Goal: Task Accomplishment & Management: Use online tool/utility

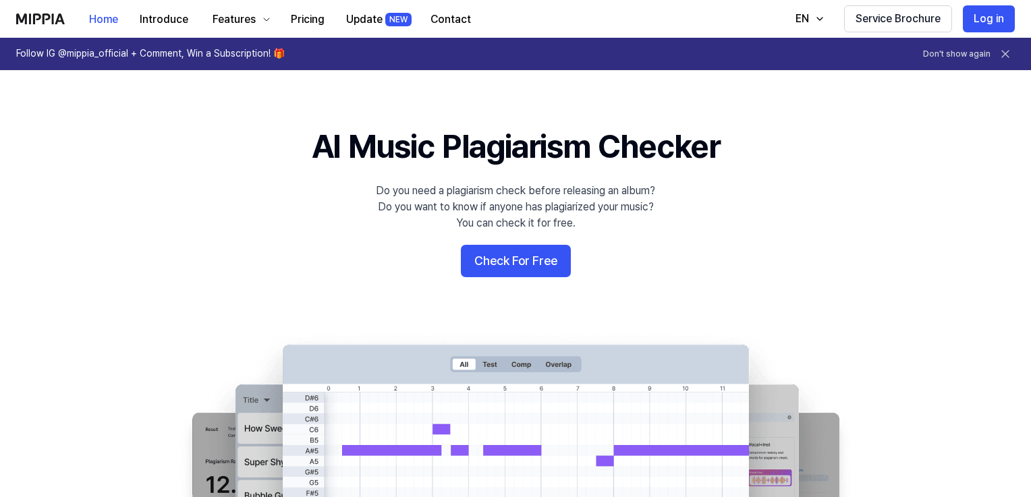
click at [506, 264] on button "Check For Free" at bounding box center [516, 261] width 110 height 32
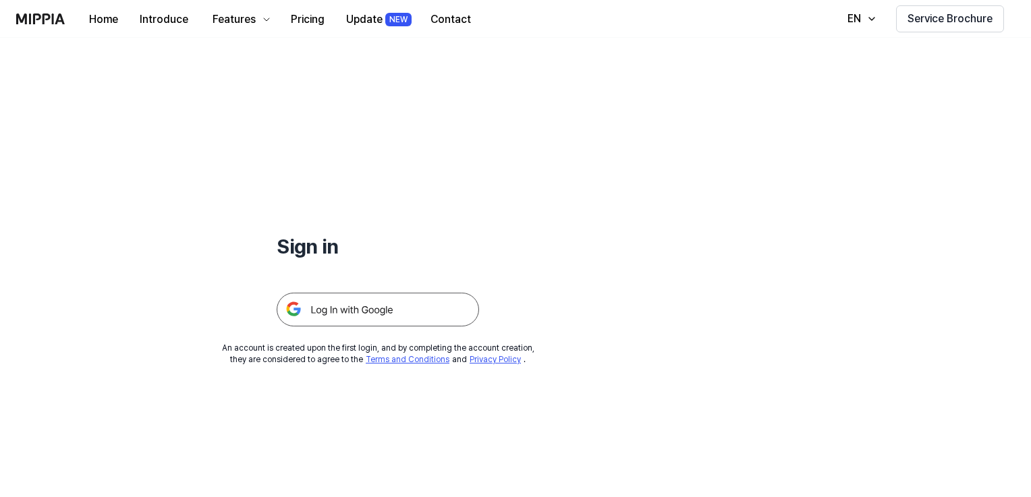
click at [371, 316] on img at bounding box center [378, 310] width 202 height 34
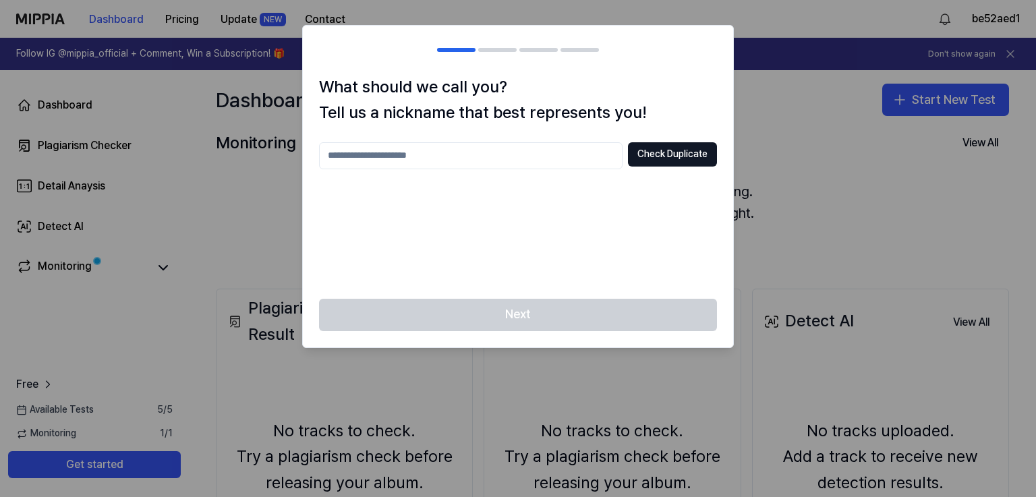
click at [524, 161] on input "text" at bounding box center [471, 155] width 304 height 27
type input "*"
type input "*********"
click at [538, 220] on div "********* Check Duplicate" at bounding box center [518, 212] width 398 height 140
click at [656, 155] on button "Check Duplicate" at bounding box center [672, 154] width 89 height 24
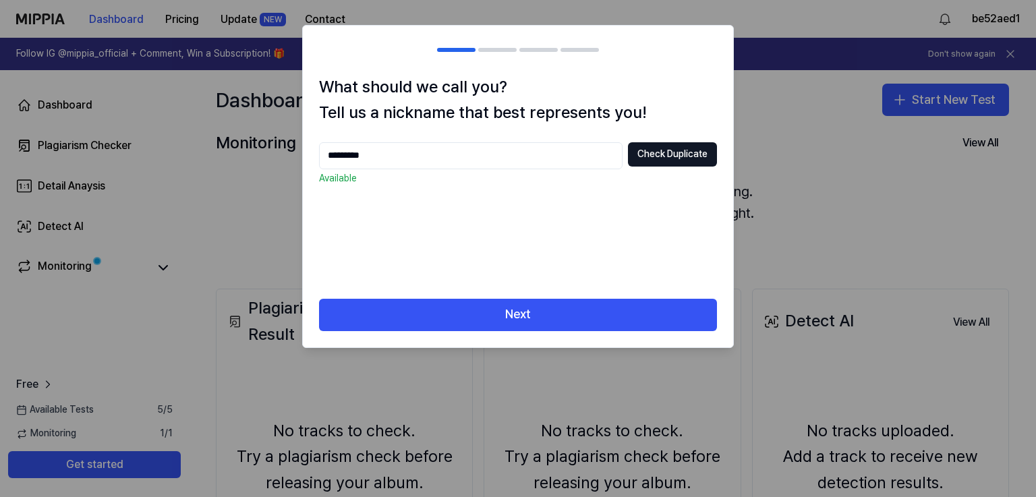
click at [559, 304] on button "Next" at bounding box center [518, 315] width 398 height 32
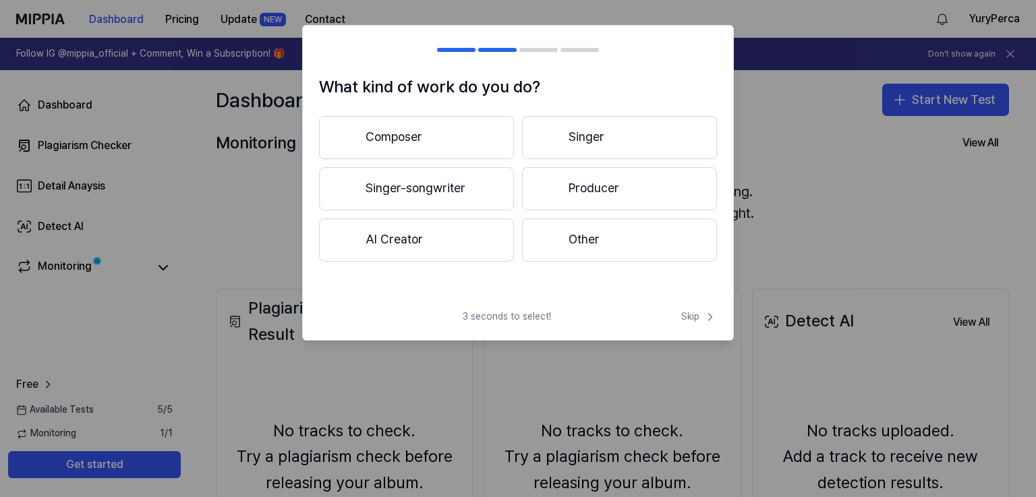
click at [455, 253] on button "AI Creator" at bounding box center [416, 240] width 195 height 43
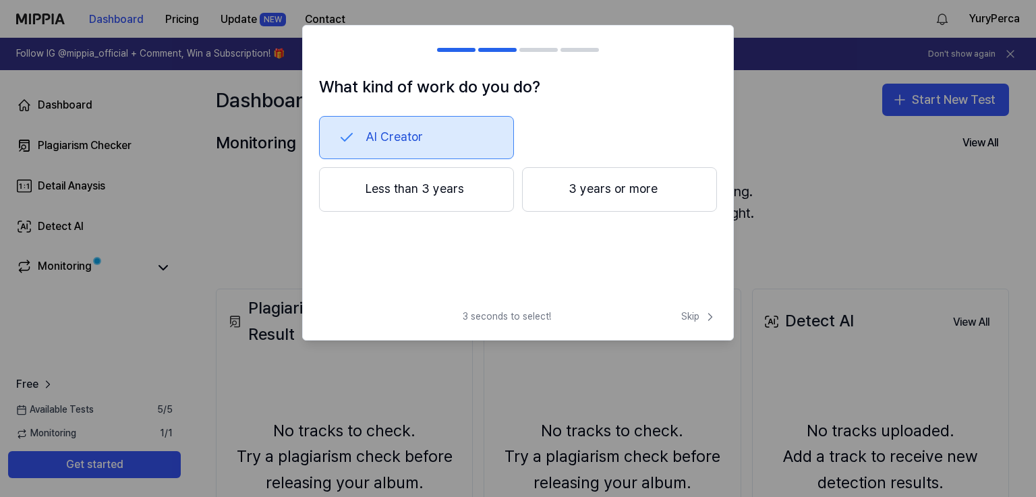
click at [468, 200] on button "Less than 3 years" at bounding box center [416, 189] width 195 height 45
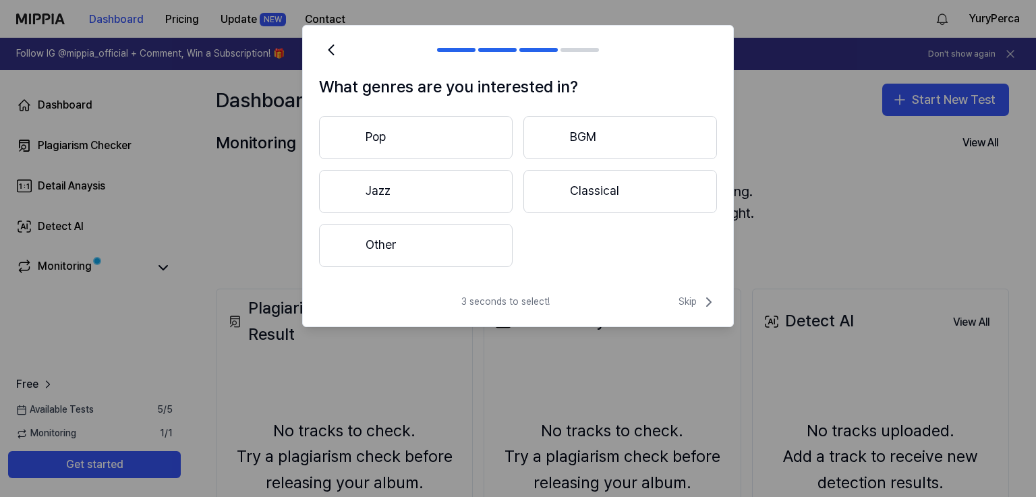
click at [460, 247] on button "Other" at bounding box center [416, 245] width 194 height 43
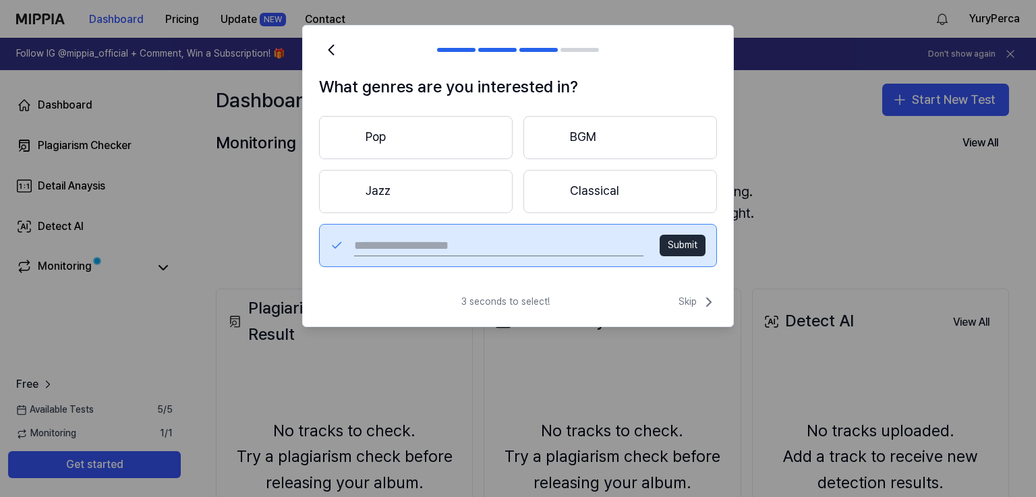
click at [530, 249] on input "text" at bounding box center [498, 246] width 289 height 22
type input "*********"
click at [698, 252] on button "Submit" at bounding box center [683, 246] width 46 height 22
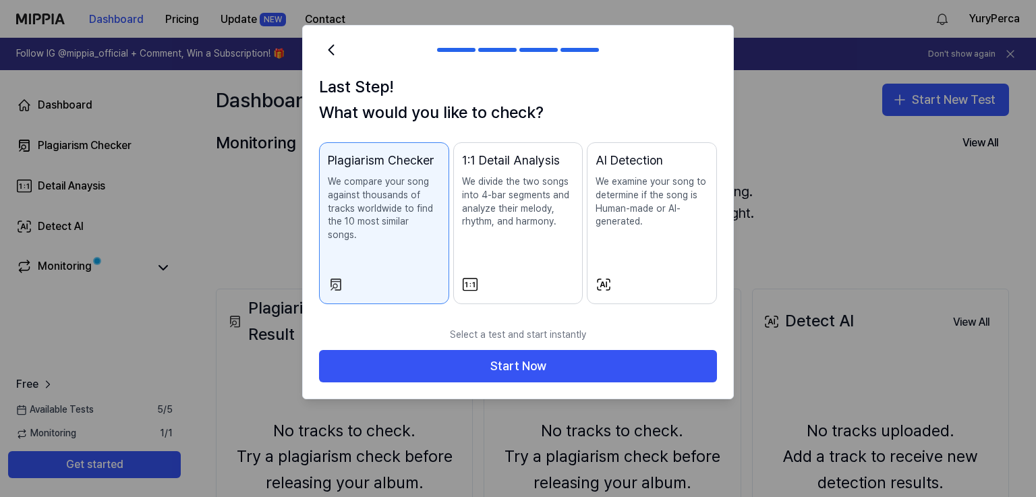
click at [499, 354] on button "Start Now" at bounding box center [518, 366] width 398 height 32
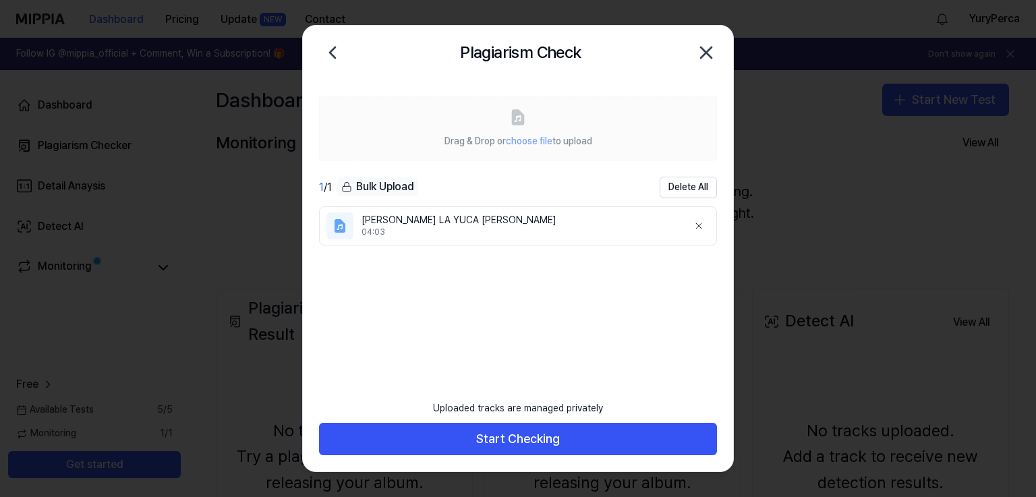
click at [495, 438] on button "Start Checking" at bounding box center [518, 439] width 398 height 32
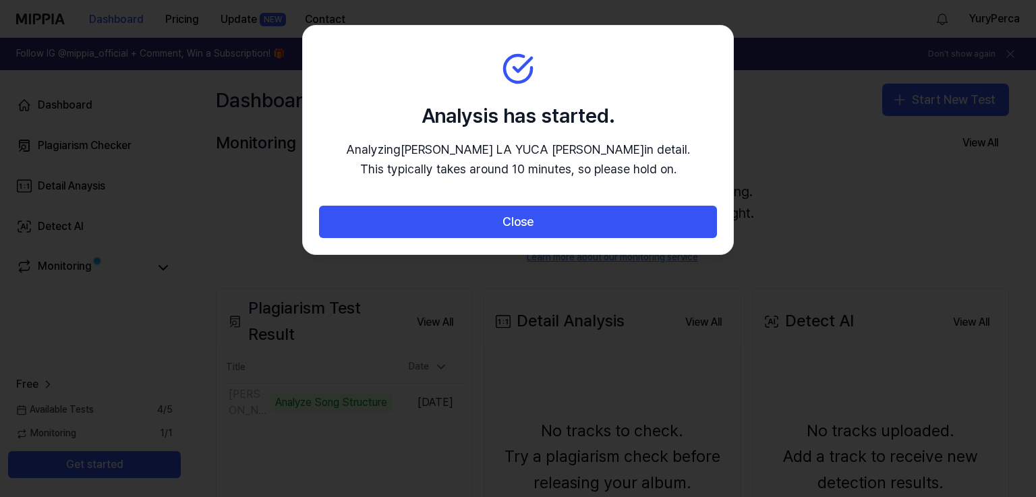
click at [508, 227] on button "Close" at bounding box center [518, 222] width 398 height 32
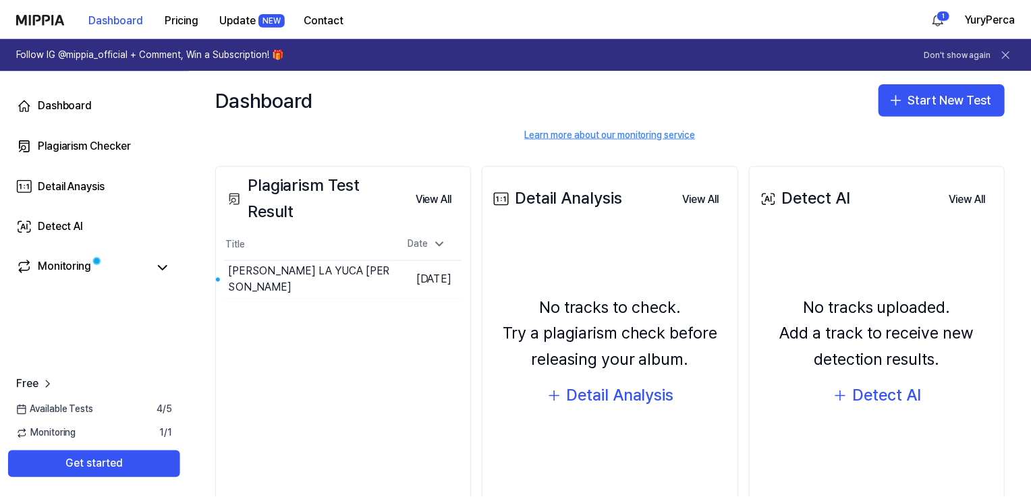
scroll to position [132, 0]
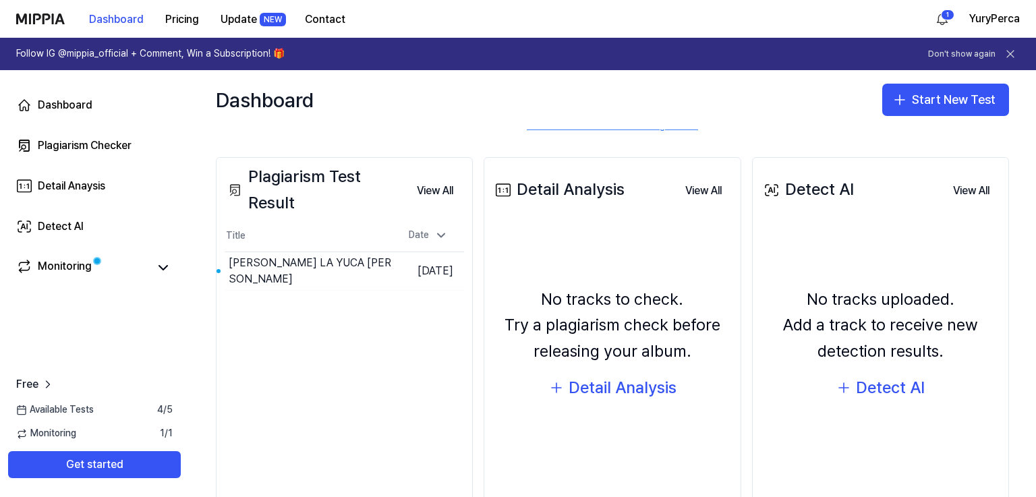
click at [0, 0] on button "Go to Results" at bounding box center [0, 0] width 0 height 0
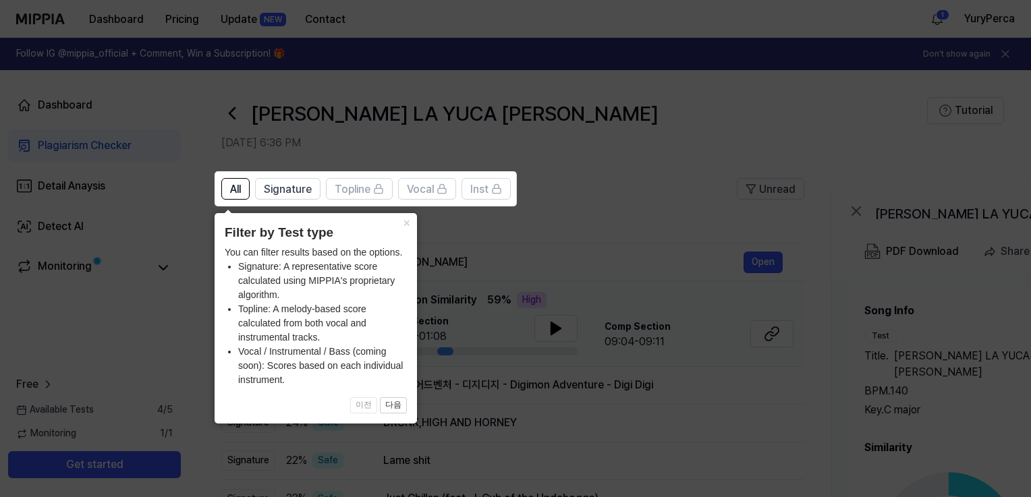
click at [406, 226] on button "×" at bounding box center [406, 222] width 22 height 19
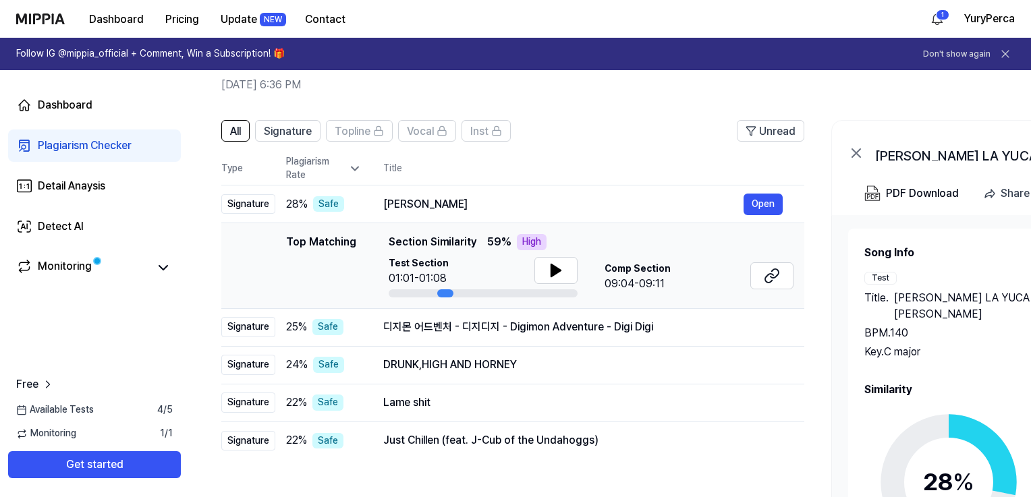
scroll to position [76, 0]
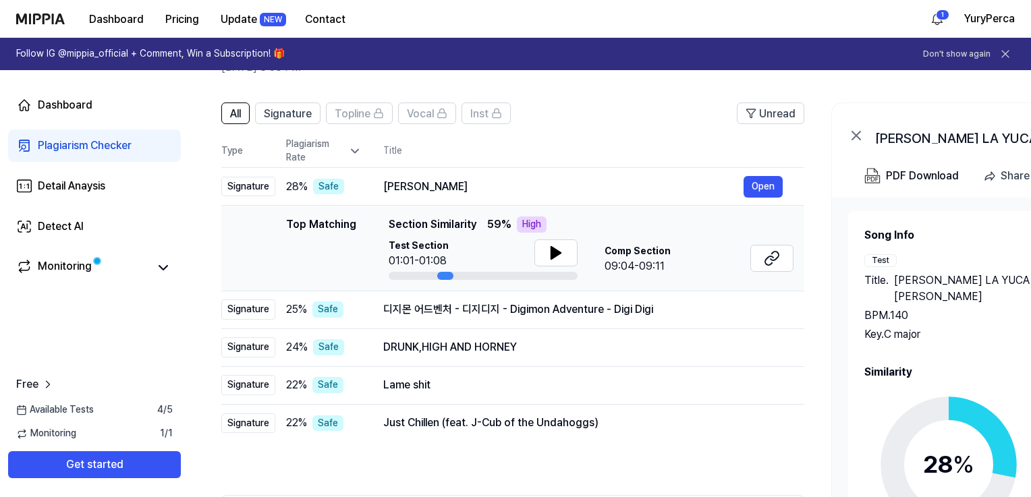
click at [557, 251] on icon at bounding box center [555, 253] width 9 height 12
click at [555, 252] on icon at bounding box center [556, 253] width 16 height 16
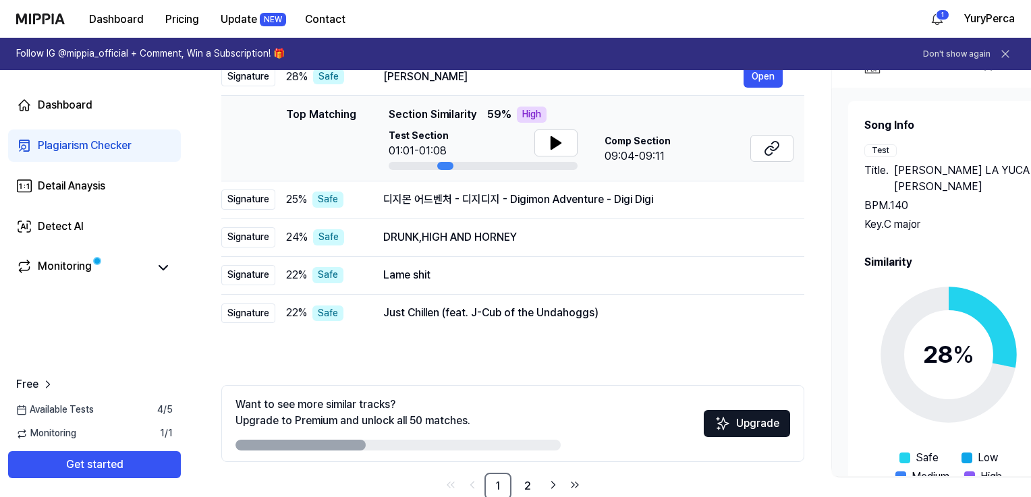
scroll to position [215, 0]
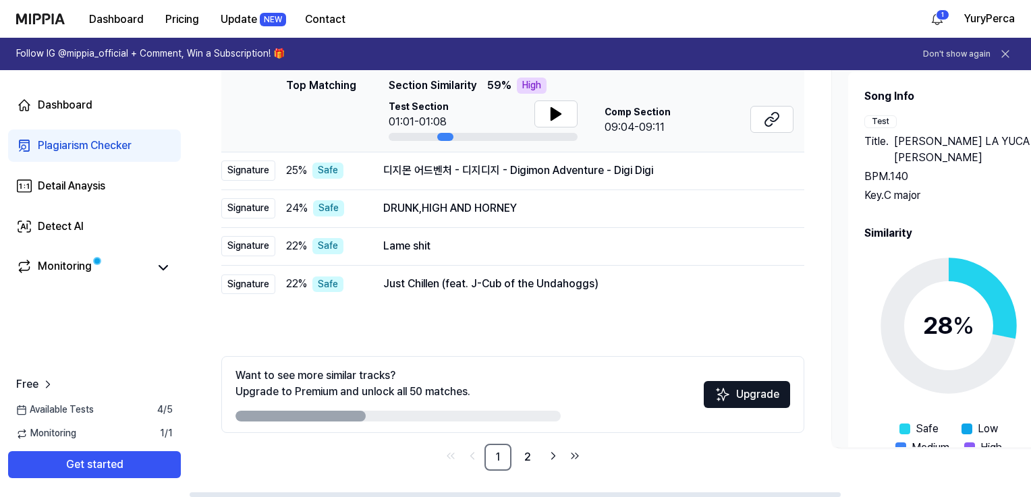
click at [529, 455] on link "2" at bounding box center [527, 457] width 27 height 27
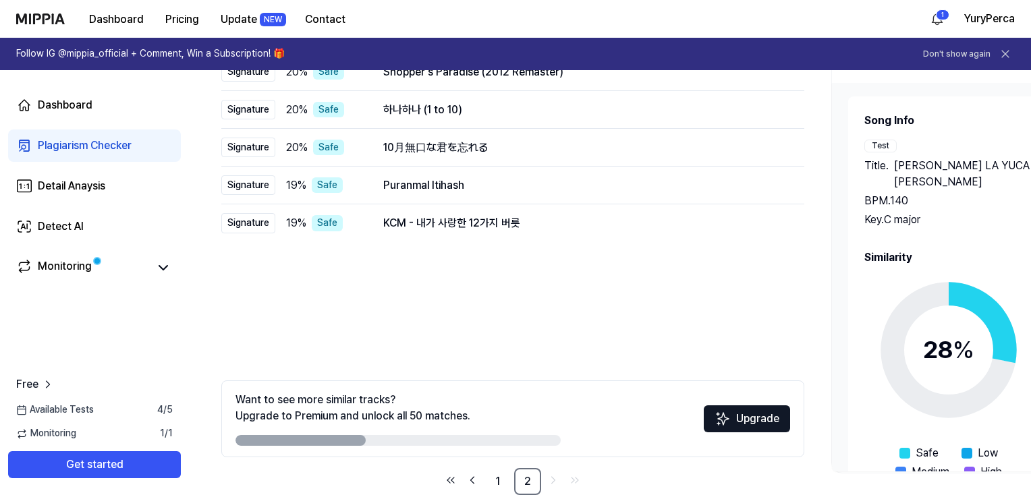
scroll to position [215, 0]
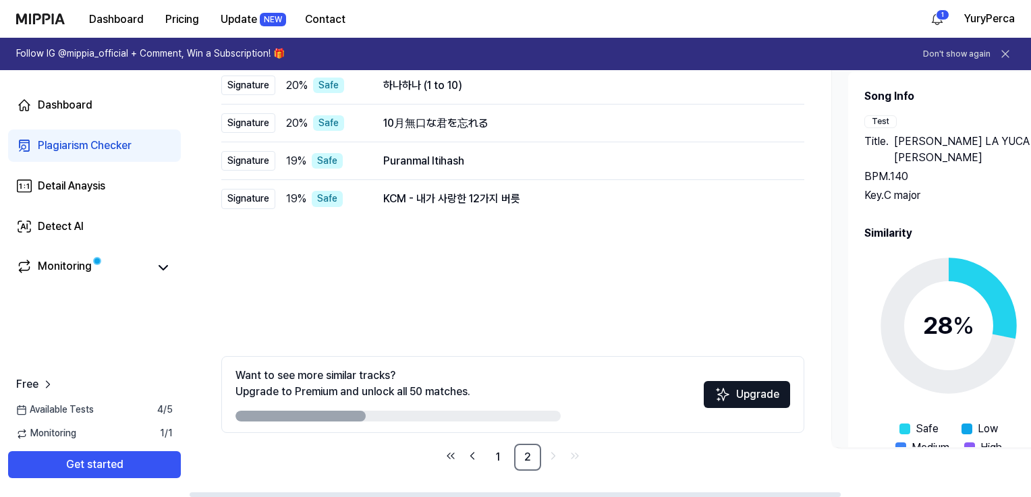
click at [499, 466] on link "1" at bounding box center [497, 457] width 27 height 27
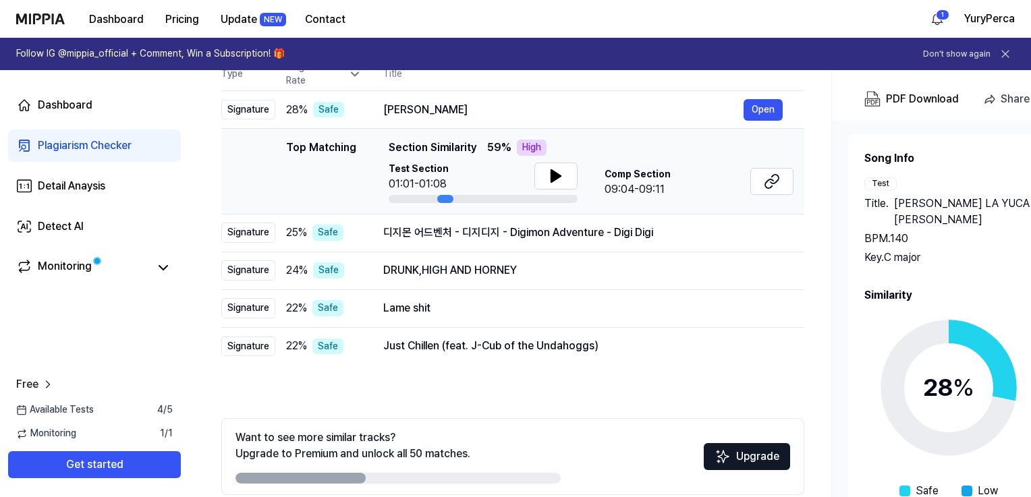
scroll to position [150, 0]
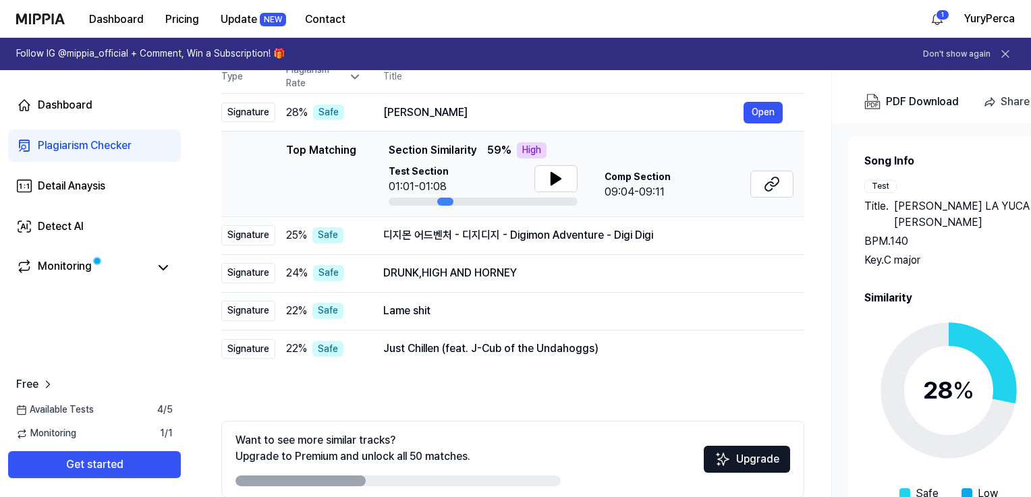
click at [512, 230] on div "디지몬 어드벤처 - 디지디지 - Digimon Adventure - Digi Digi" at bounding box center [582, 235] width 399 height 16
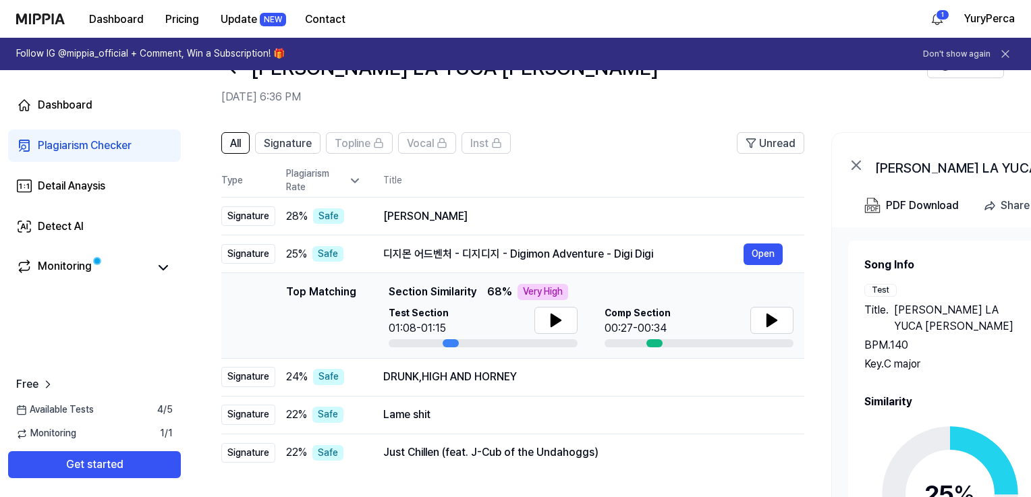
scroll to position [32, 0]
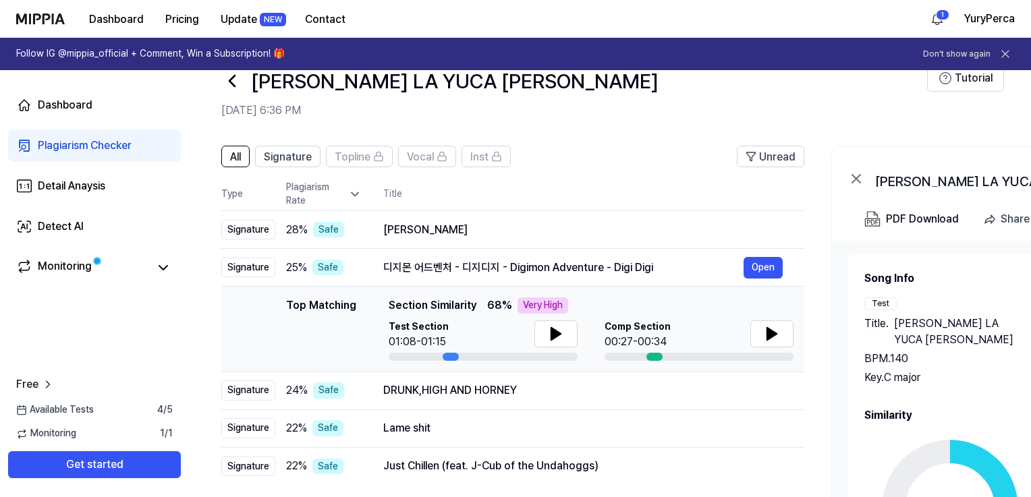
click at [558, 338] on icon at bounding box center [556, 334] width 16 height 16
click at [558, 338] on icon at bounding box center [558, 334] width 3 height 11
click at [774, 333] on icon at bounding box center [771, 334] width 9 height 12
click at [556, 333] on icon at bounding box center [555, 334] width 9 height 12
click at [557, 333] on icon at bounding box center [558, 334] width 3 height 11
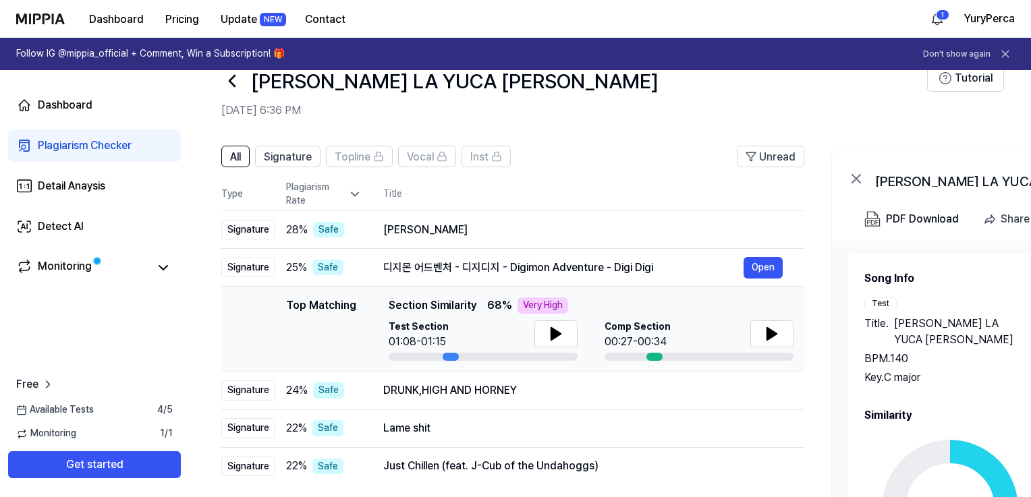
scroll to position [101, 0]
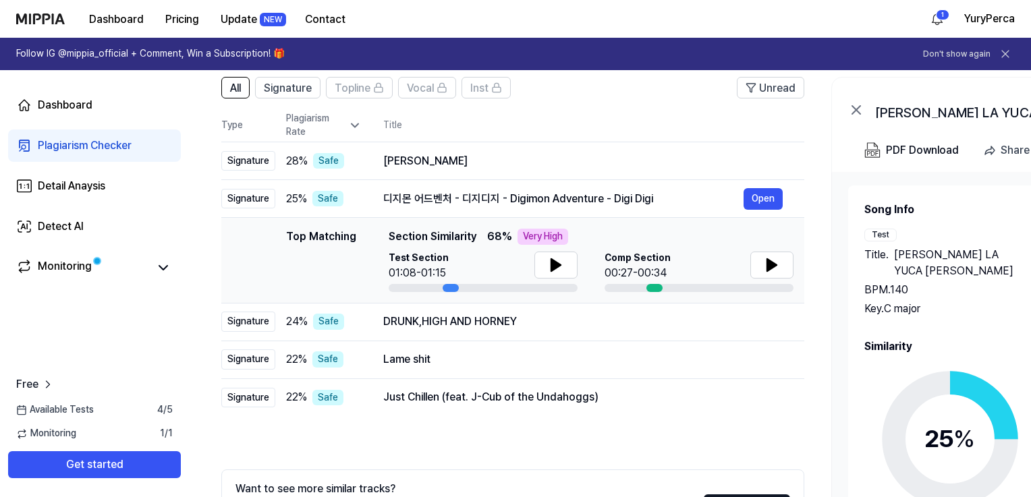
click at [592, 327] on div "DRUNK,HIGH AND HORNEY" at bounding box center [582, 322] width 399 height 16
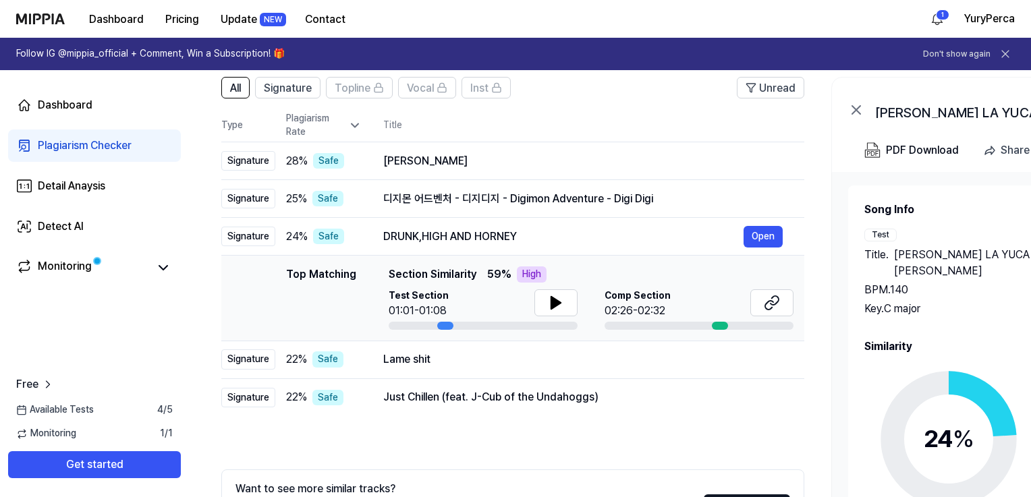
click at [555, 302] on icon at bounding box center [555, 303] width 9 height 12
click at [555, 302] on icon at bounding box center [556, 303] width 16 height 16
click at [719, 325] on div at bounding box center [720, 326] width 16 height 8
click at [769, 301] on icon at bounding box center [769, 305] width 8 height 9
